Goal: Task Accomplishment & Management: Complete application form

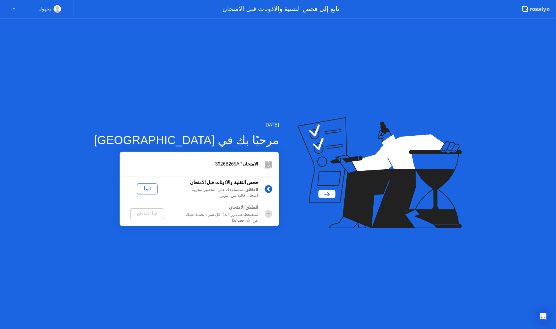
click at [528, 7] on icon at bounding box center [525, 9] width 6 height 6
click at [315, 195] on icon at bounding box center [377, 161] width 136 height 74
click at [142, 190] on div "لنبدأ" at bounding box center [147, 189] width 16 height 5
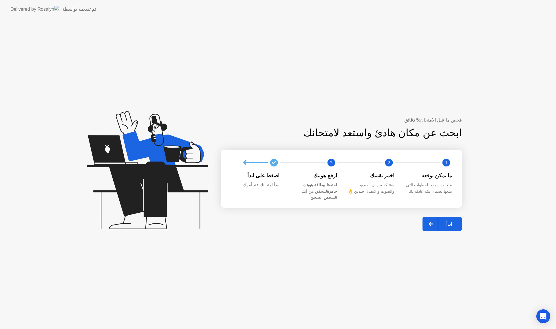
click at [434, 218] on div at bounding box center [431, 223] width 14 height 13
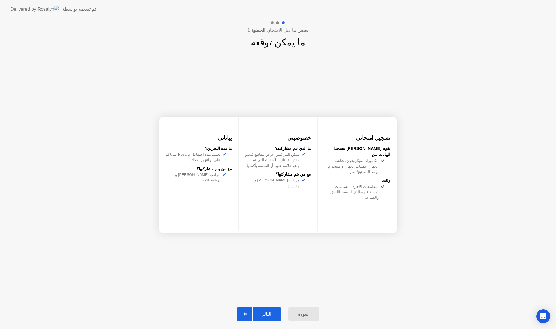
click at [276, 312] on div "التالي" at bounding box center [266, 315] width 27 height 6
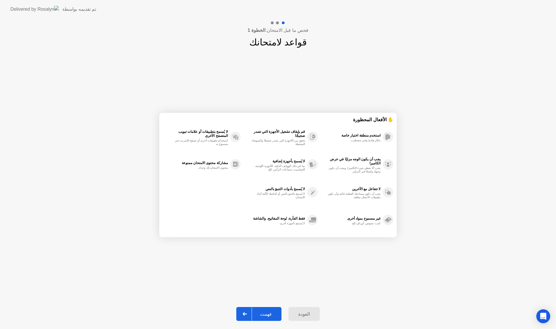
click at [273, 314] on div "فهمت" at bounding box center [266, 315] width 28 height 6
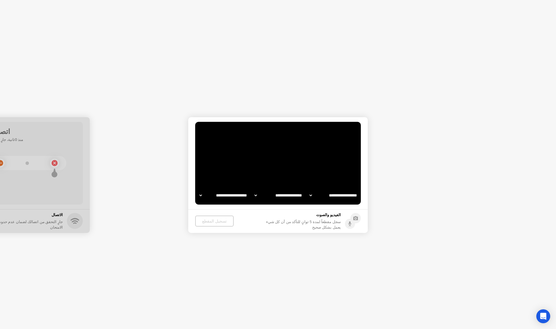
select select "**********"
select select "*******"
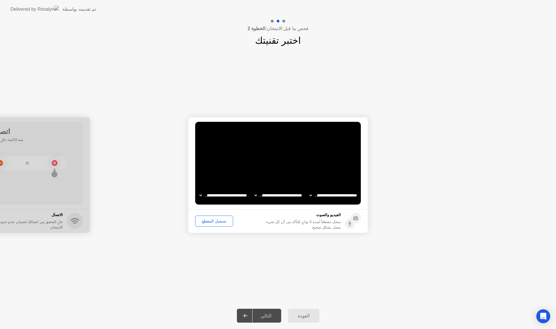
click at [219, 224] on div "تسجيل المقطع" at bounding box center [214, 221] width 34 height 5
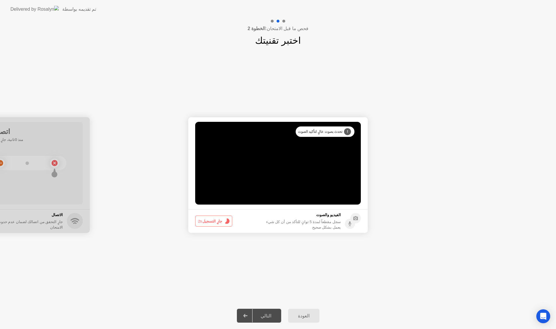
click at [219, 224] on button "جارٍ التسجيل 2s" at bounding box center [213, 221] width 37 height 11
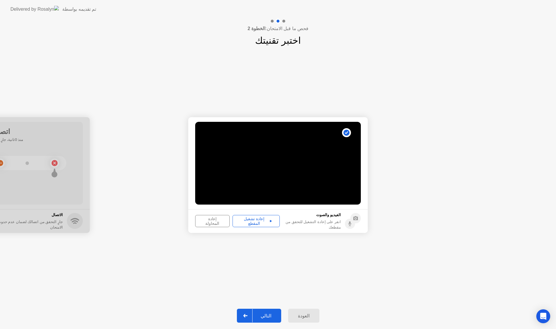
click at [249, 220] on div "إعادة تشغيل المقطع" at bounding box center [256, 221] width 43 height 9
click at [222, 216] on button "إعادة المحاولة" at bounding box center [212, 221] width 34 height 12
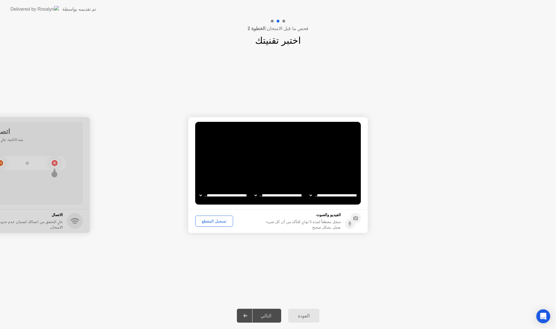
click at [206, 222] on div "تسجيل المقطع" at bounding box center [214, 221] width 34 height 5
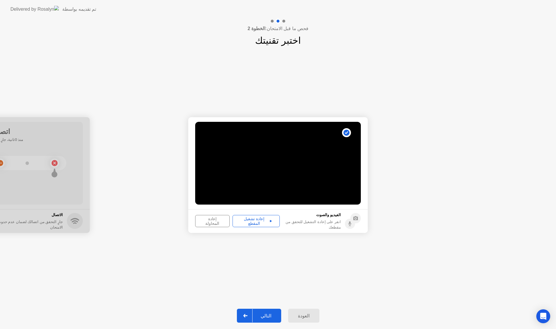
click at [257, 224] on div "إعادة تشغيل المقطع" at bounding box center [256, 221] width 43 height 9
click at [259, 315] on div "التالي" at bounding box center [266, 316] width 27 height 6
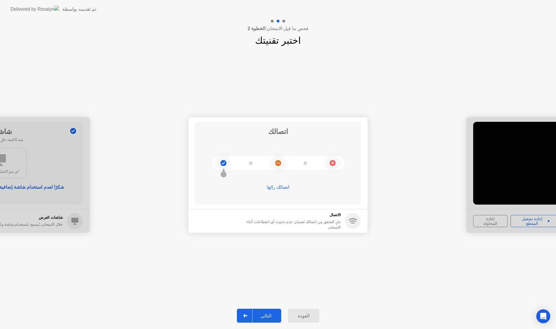
click at [258, 316] on div "التالي" at bounding box center [266, 316] width 27 height 6
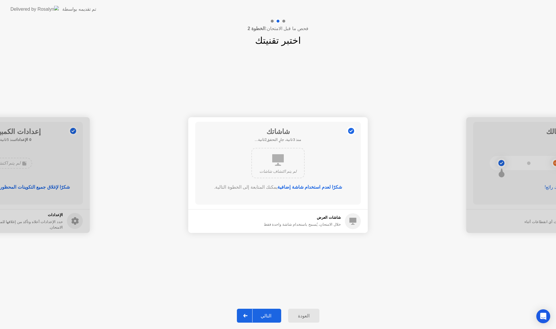
click at [262, 317] on div "التالي" at bounding box center [266, 316] width 27 height 6
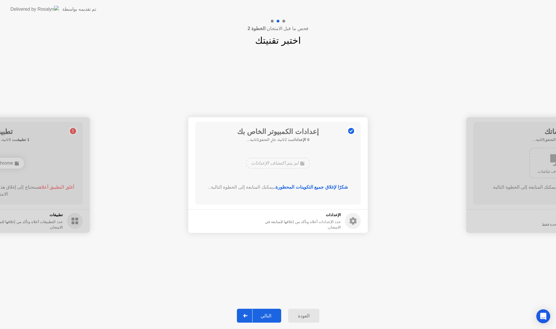
click at [262, 317] on div "التالي" at bounding box center [266, 316] width 27 height 6
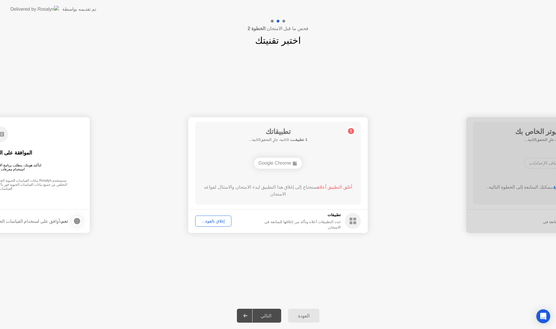
click at [262, 317] on div "التالي" at bounding box center [266, 316] width 27 height 6
click at [220, 224] on div "إغلاق بالقوة..." at bounding box center [213, 221] width 32 height 5
click at [211, 220] on div "إغلاق بالقوة..." at bounding box center [213, 221] width 32 height 5
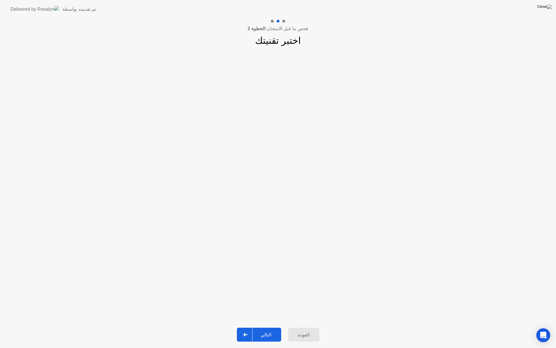
click at [248, 329] on div at bounding box center [246, 334] width 14 height 13
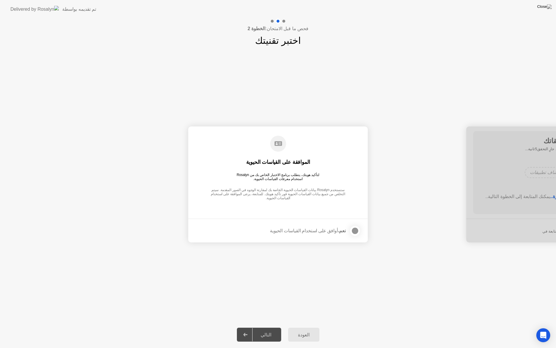
click at [248, 329] on icon at bounding box center [245, 333] width 4 height 3
click at [355, 229] on div at bounding box center [355, 230] width 7 height 7
click at [263, 329] on div "التالي" at bounding box center [266, 335] width 27 height 6
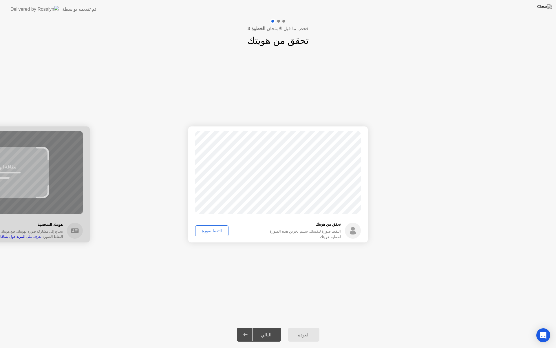
click at [211, 230] on div "التقط صورة" at bounding box center [211, 230] width 29 height 5
click at [211, 230] on div "إعادة الالتقاط" at bounding box center [213, 230] width 32 height 5
click at [211, 230] on div "التقط صورة" at bounding box center [211, 230] width 29 height 5
click at [277, 329] on button "التالي" at bounding box center [259, 334] width 44 height 14
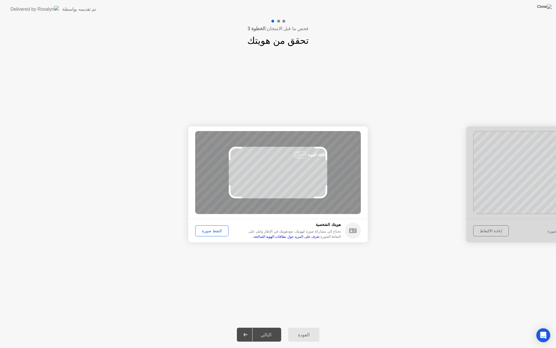
click at [218, 233] on div "التقط صورة" at bounding box center [211, 230] width 29 height 5
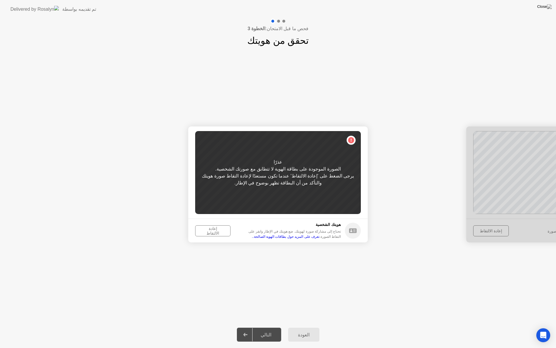
click at [485, 232] on div at bounding box center [556, 184] width 180 height 116
click at [306, 329] on button "العودة" at bounding box center [303, 334] width 31 height 14
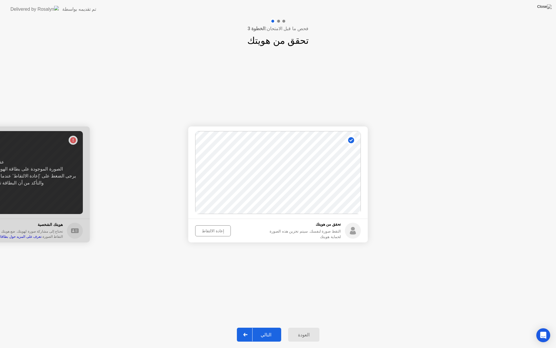
click at [219, 231] on div "إعادة الالتقاط" at bounding box center [213, 230] width 32 height 5
click at [212, 231] on div "التقط صورة" at bounding box center [211, 230] width 29 height 5
click at [259, 329] on div "التالي" at bounding box center [266, 335] width 27 height 6
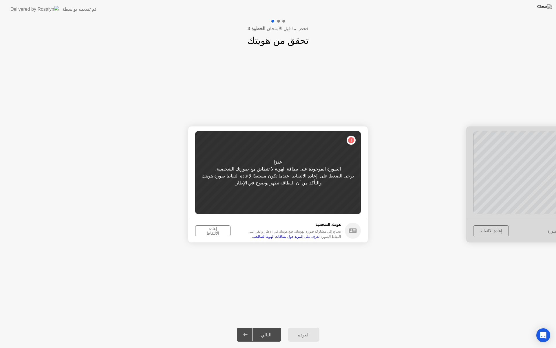
click at [214, 229] on div "إعادة الالتقاط" at bounding box center [212, 230] width 31 height 9
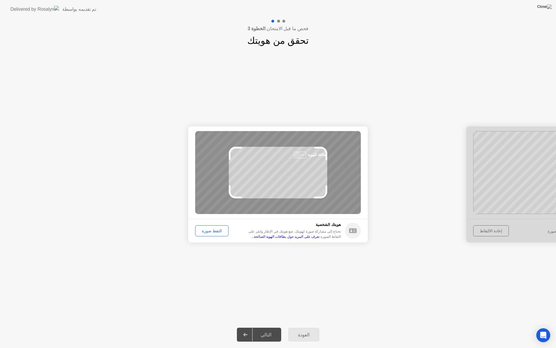
click at [214, 229] on div "التقط صورة" at bounding box center [211, 230] width 29 height 5
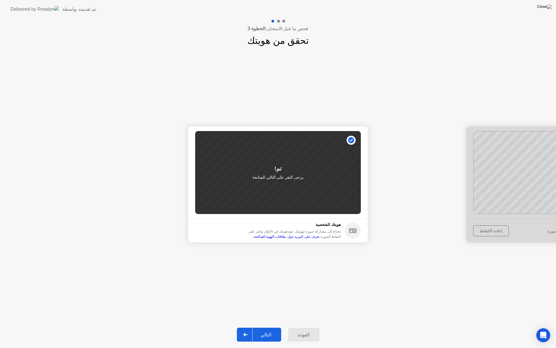
click at [259, 329] on div "التالي" at bounding box center [266, 335] width 27 height 6
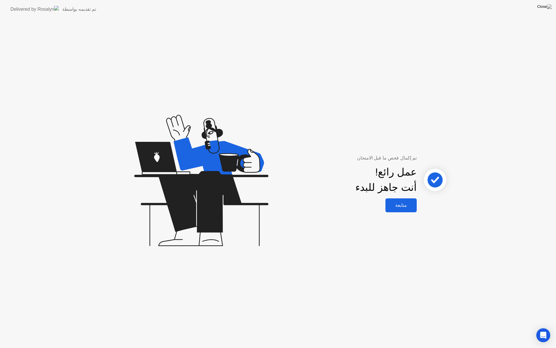
click at [411, 205] on div "متابعة" at bounding box center [401, 205] width 28 height 6
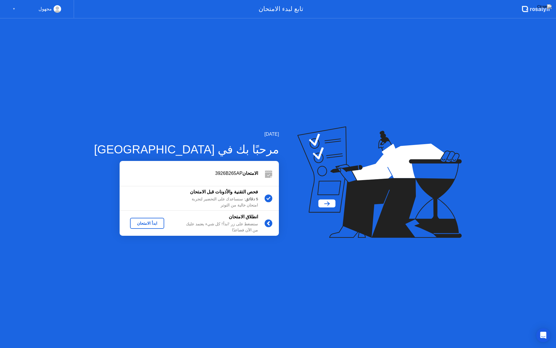
click at [143, 224] on div "ابدأ الامتحان" at bounding box center [147, 223] width 30 height 5
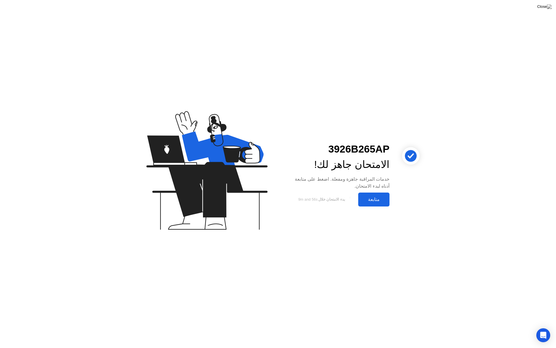
click at [381, 198] on div "متابعة" at bounding box center [374, 199] width 28 height 6
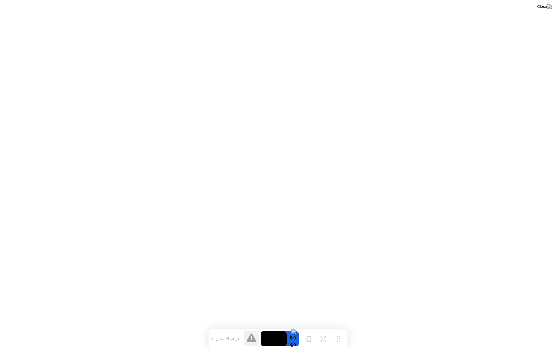
click at [211, 329] on button "قواعد الامتحان" at bounding box center [225, 338] width 32 height 5
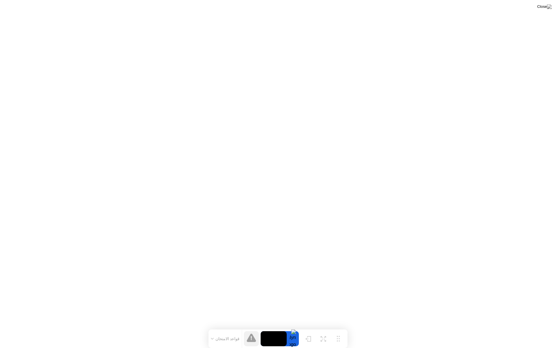
click at [250, 329] on icon at bounding box center [251, 337] width 9 height 8
click at [231, 329] on button "قواعد الامتحان" at bounding box center [225, 338] width 32 height 5
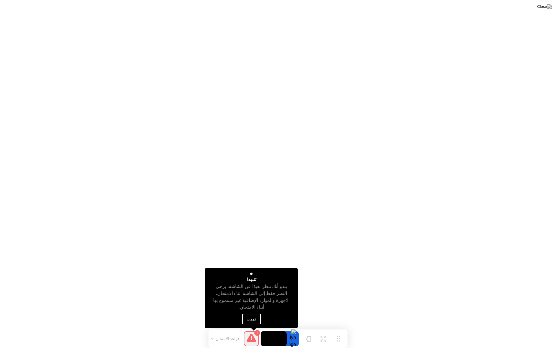
click at [253, 318] on button "فهمت" at bounding box center [251, 318] width 19 height 10
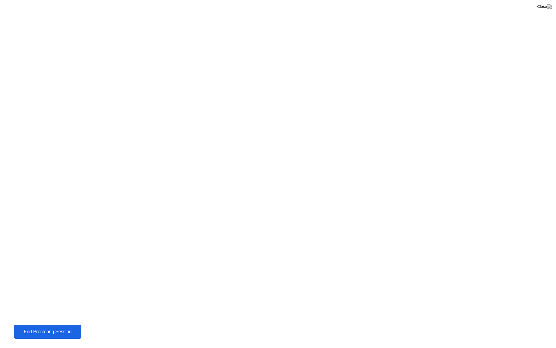
click at [49, 329] on div "End Proctoring Session" at bounding box center [48, 331] width 64 height 5
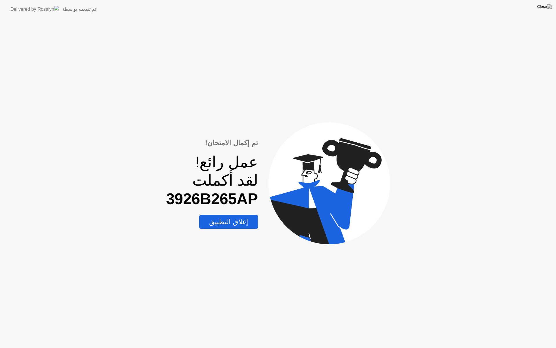
click at [241, 221] on div "إغلاق التطبيق" at bounding box center [228, 221] width 55 height 8
